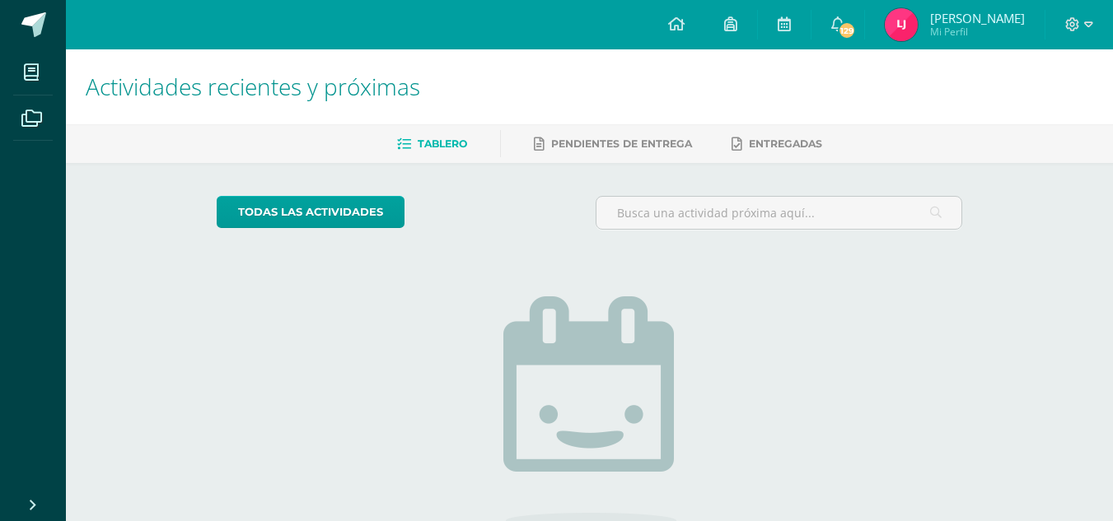
click at [918, 40] on img at bounding box center [901, 24] width 33 height 33
click at [918, 29] on img at bounding box center [901, 24] width 33 height 33
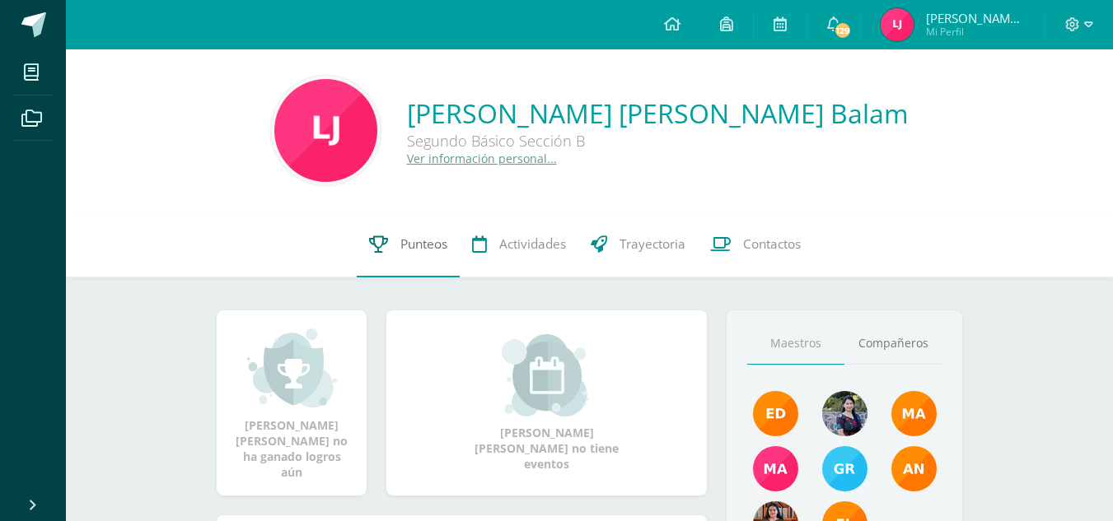
click at [417, 242] on span "Punteos" at bounding box center [423, 244] width 47 height 17
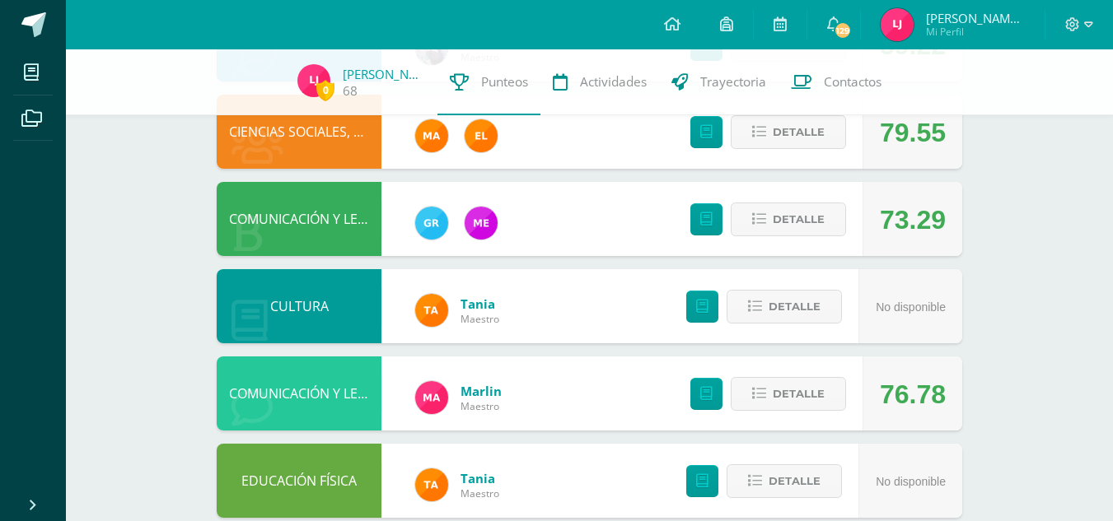
scroll to position [602, 0]
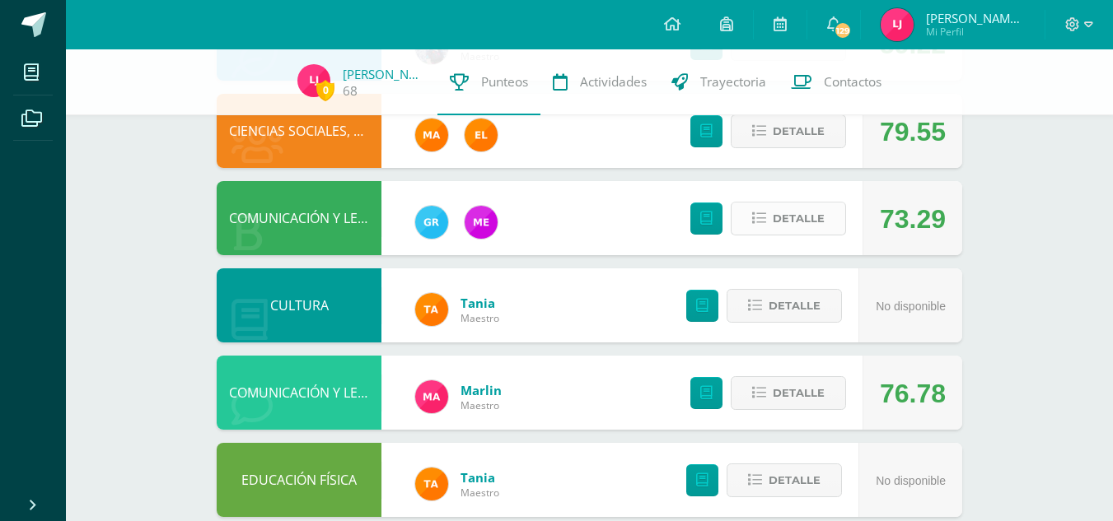
click at [799, 227] on span "Detalle" at bounding box center [799, 218] width 52 height 30
click at [799, 227] on span at bounding box center [789, 219] width 80 height 22
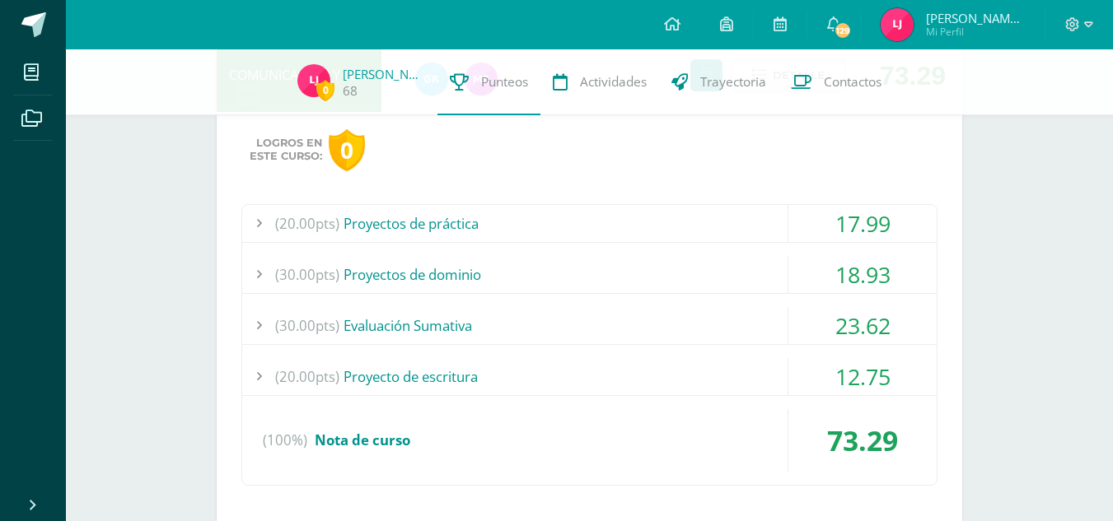
scroll to position [746, 0]
click at [742, 228] on div "(20.00pts) Proyectos de práctica" at bounding box center [589, 222] width 694 height 37
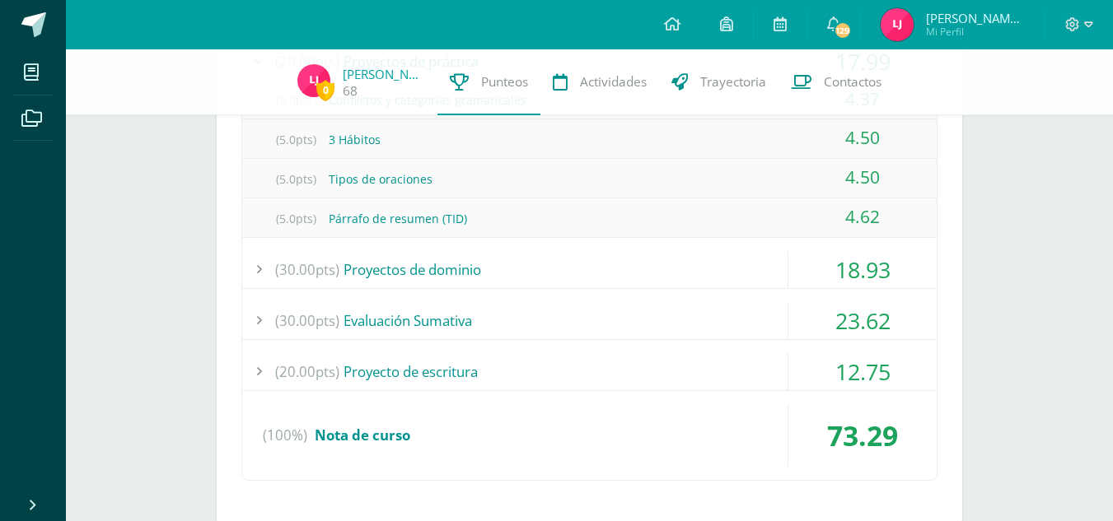
scroll to position [909, 0]
click at [738, 270] on div "(30.00pts) Proyectos de dominio" at bounding box center [589, 268] width 694 height 37
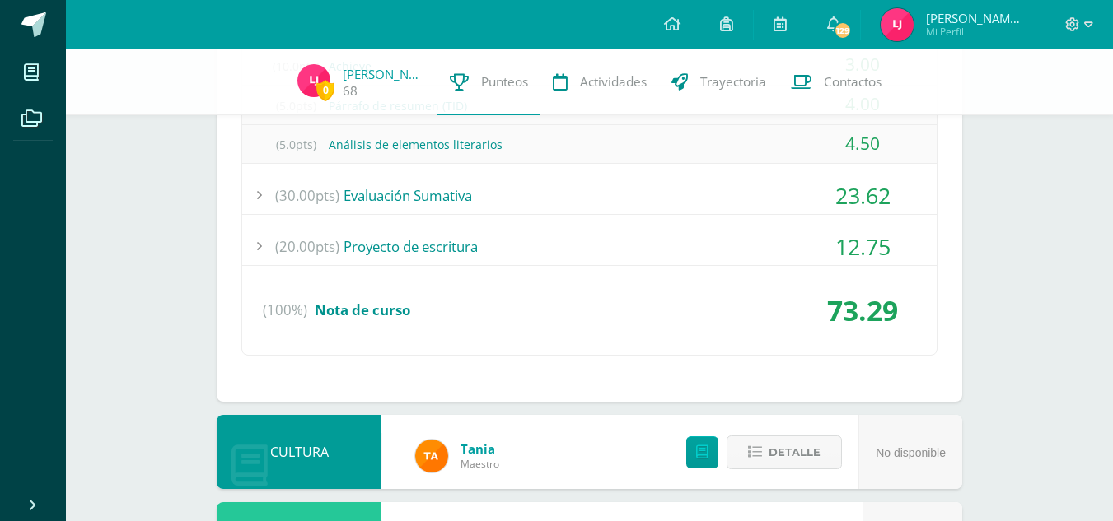
scroll to position [1073, 0]
click at [705, 203] on div "(30.00pts) Evaluación Sumativa" at bounding box center [589, 194] width 694 height 37
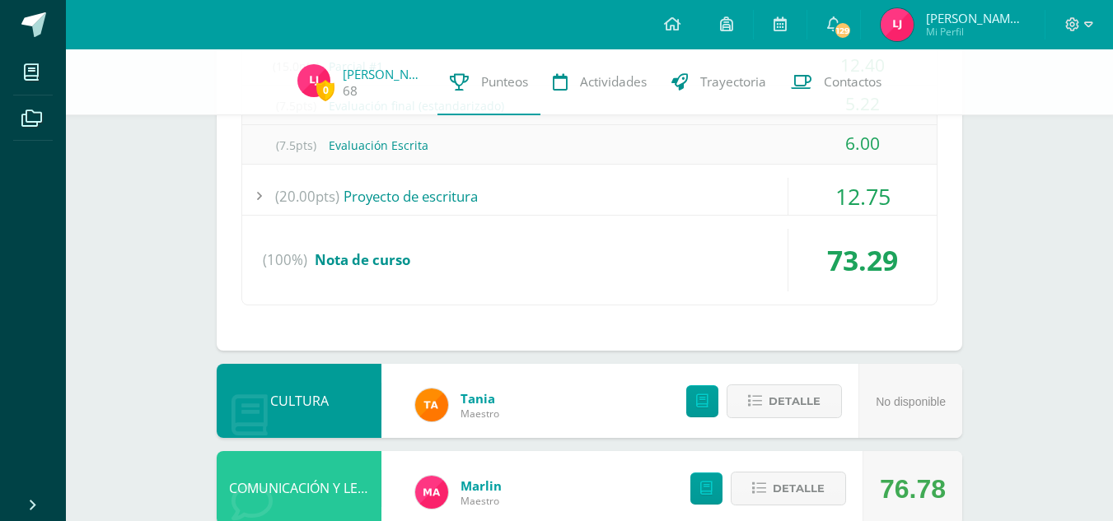
scroll to position [1043, 0]
click at [705, 203] on div "(20.00pts) Proyecto de escritura" at bounding box center [589, 197] width 694 height 37
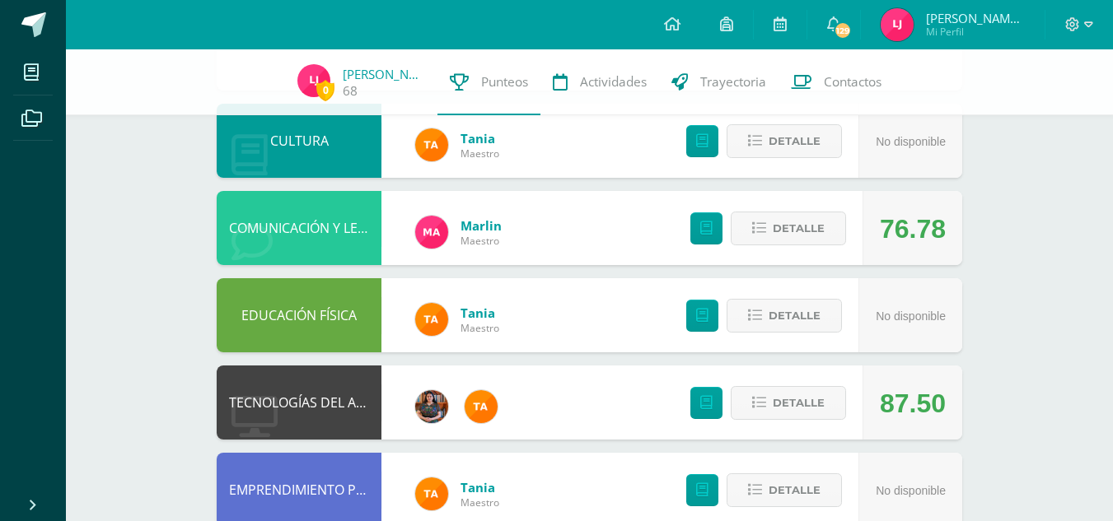
scroll to position [1305, 0]
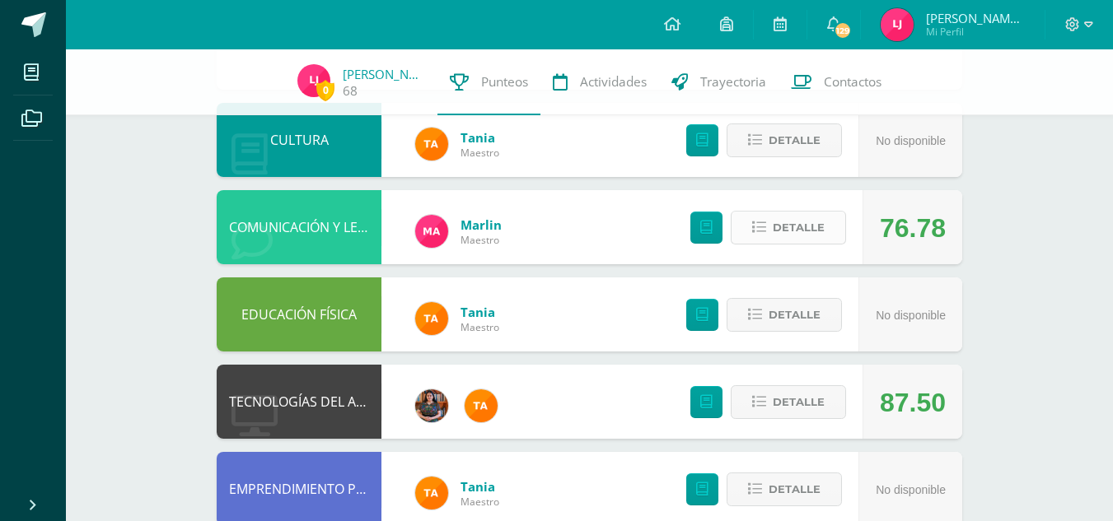
click at [791, 231] on span "Detalle" at bounding box center [799, 228] width 52 height 30
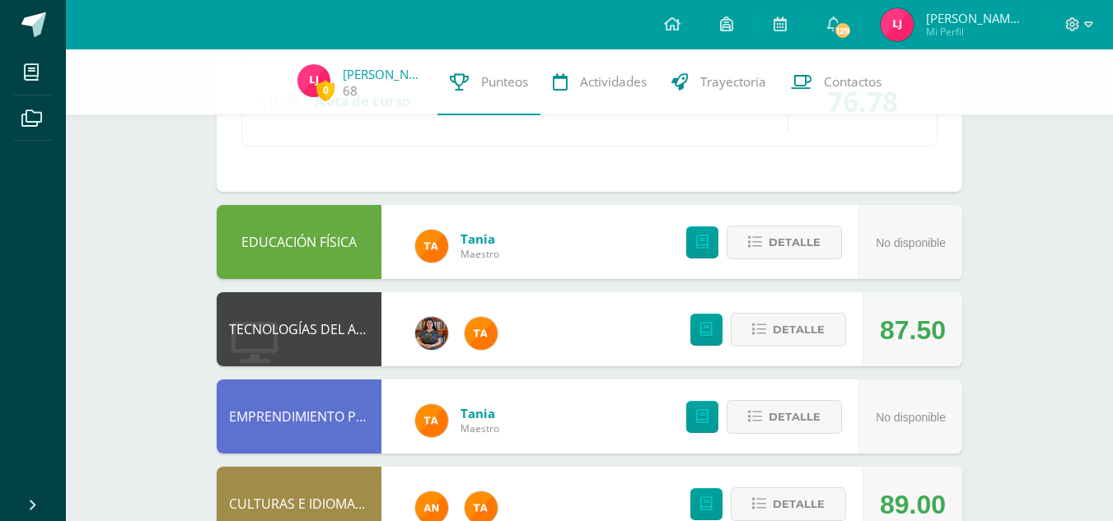
scroll to position [1804, 0]
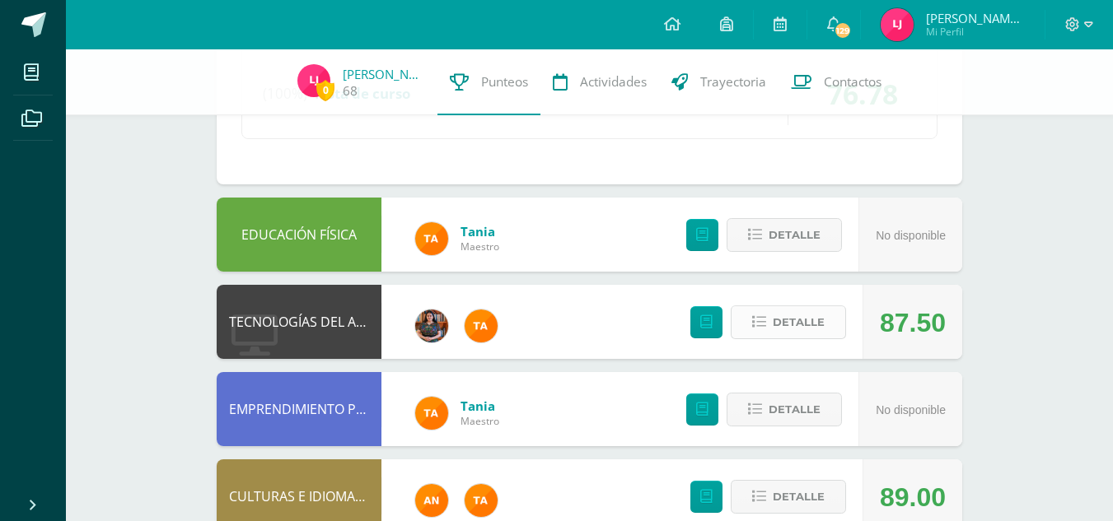
click at [804, 318] on span "Detalle" at bounding box center [799, 322] width 52 height 30
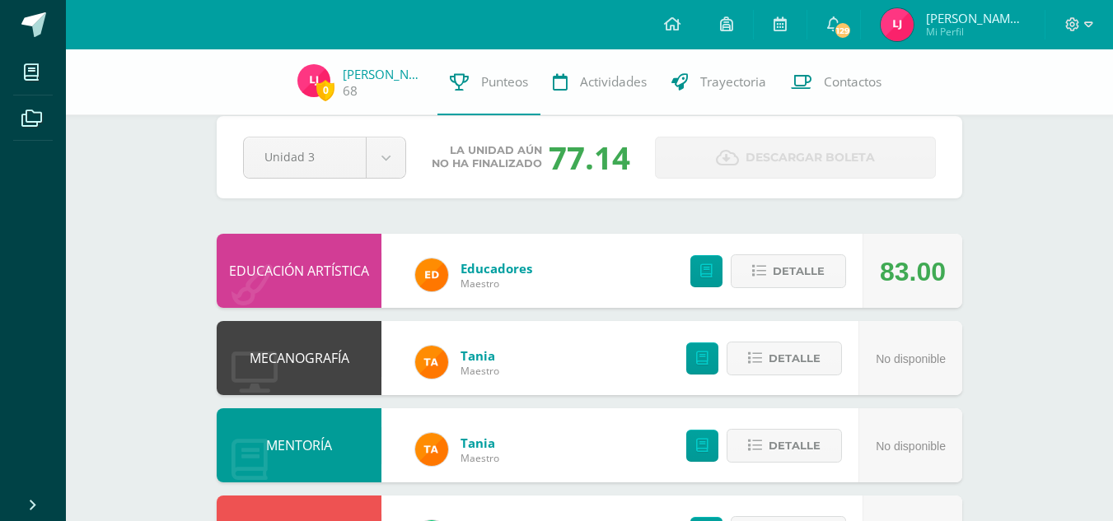
scroll to position [0, 0]
